Goal: Navigation & Orientation: Find specific page/section

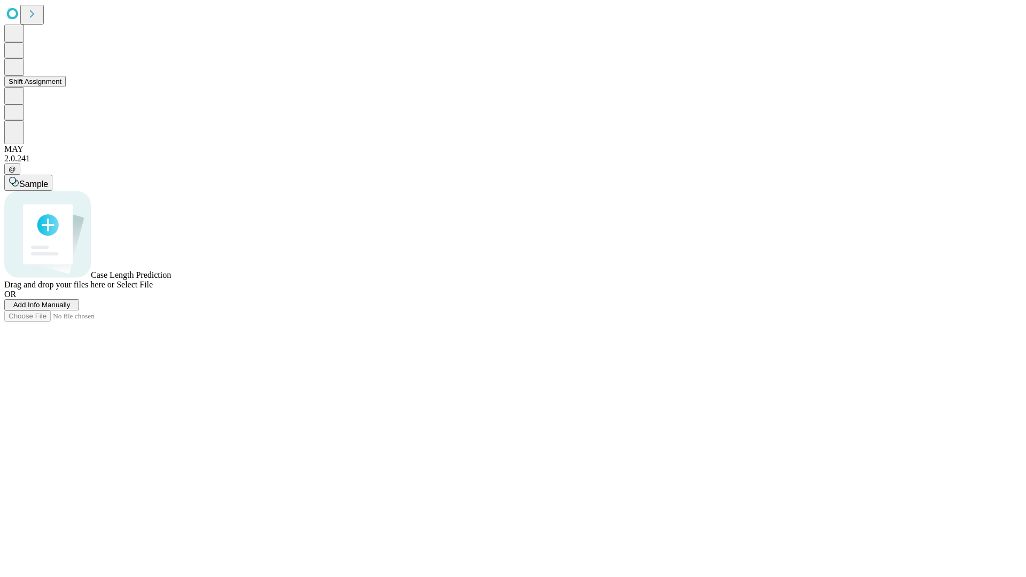
click at [66, 87] on button "Shift Assignment" at bounding box center [34, 81] width 61 height 11
